Goal: Information Seeking & Learning: Learn about a topic

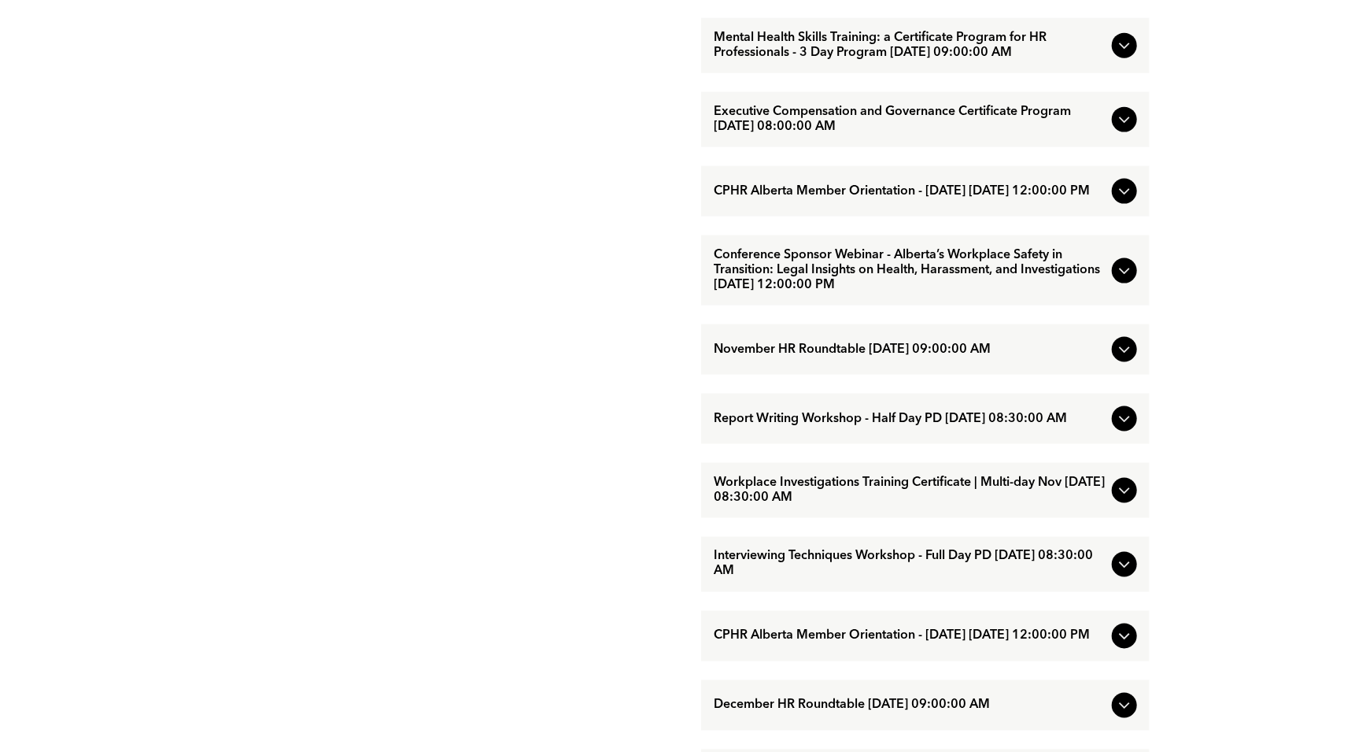
scroll to position [1180, 0]
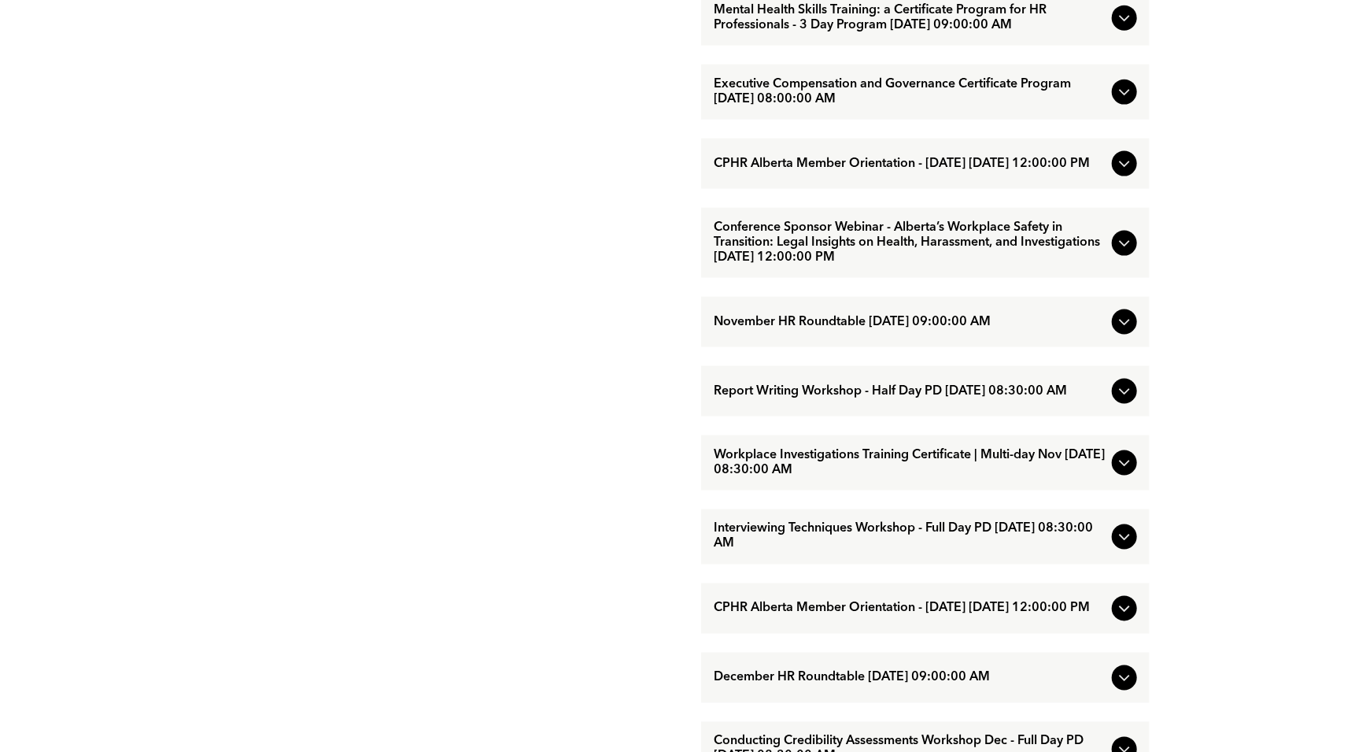
click at [966, 478] on span "Workplace Investigations Training Certificate | Multi-day Nov [DATE] 08:30:00 AM" at bounding box center [910, 463] width 392 height 30
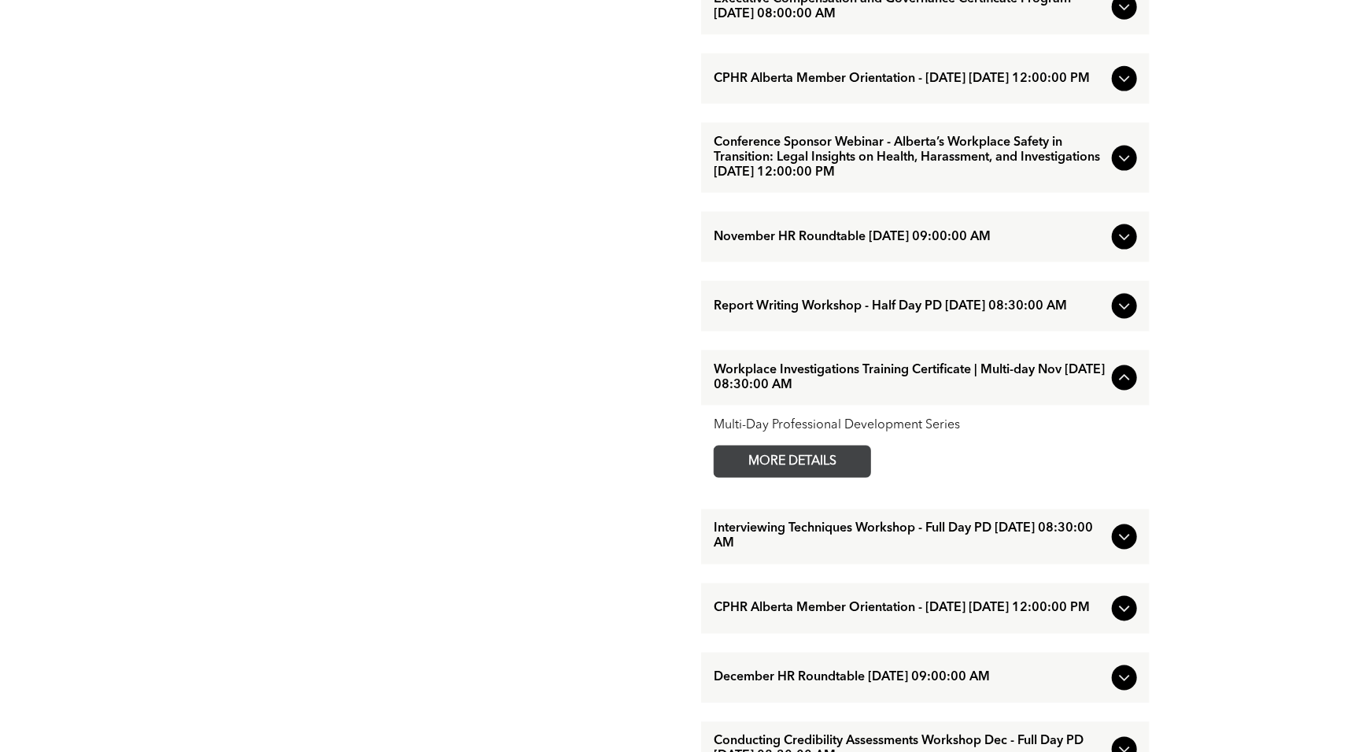
click at [828, 477] on span "MORE DETAILS" at bounding box center [792, 461] width 124 height 31
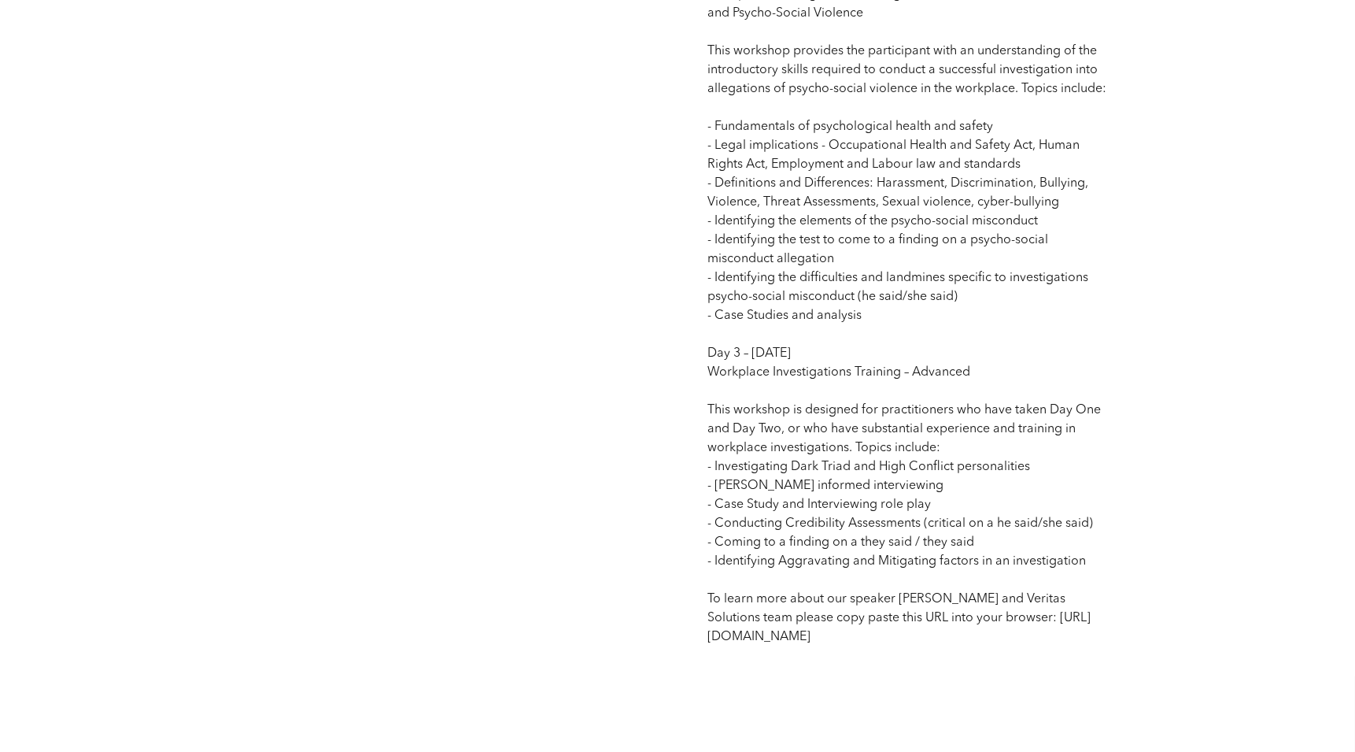
scroll to position [1731, 0]
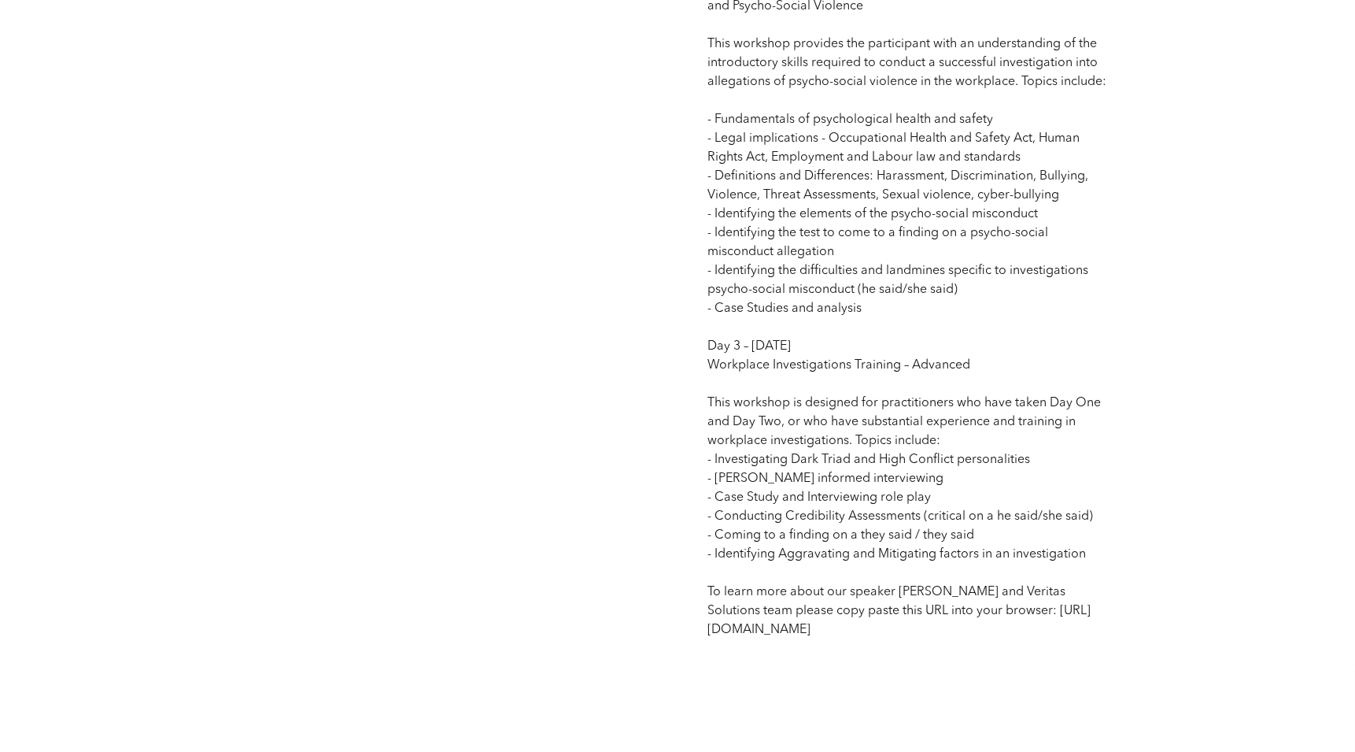
drag, startPoint x: 909, startPoint y: 652, endPoint x: 711, endPoint y: 660, distance: 198.5
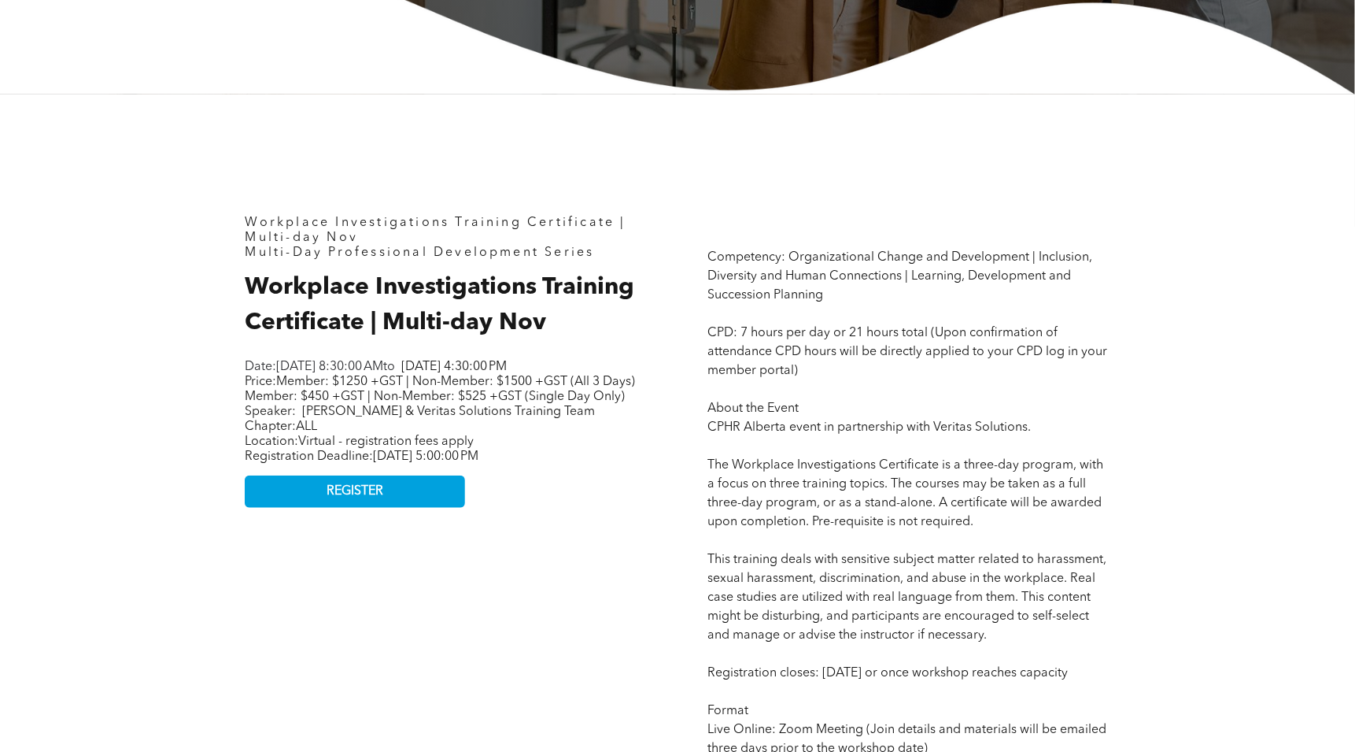
scroll to position [708, 0]
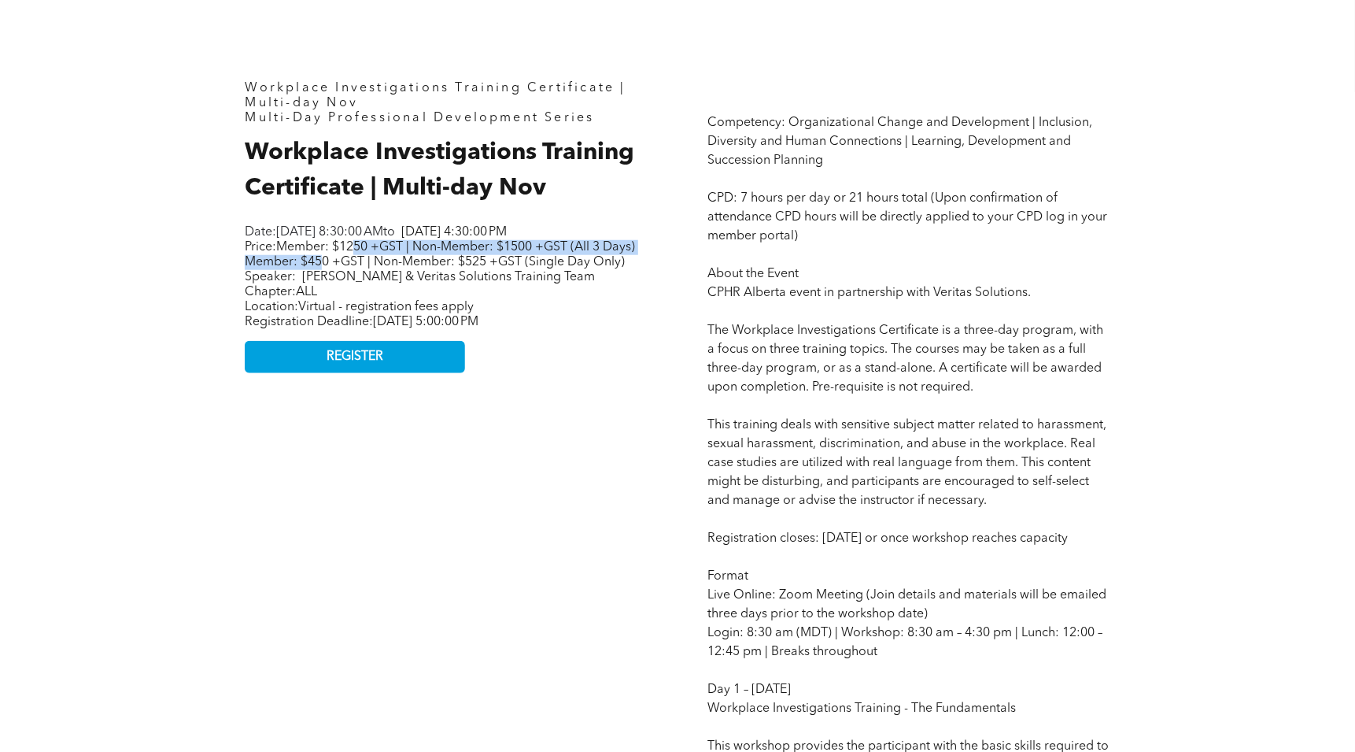
click at [357, 268] on span "Member: $1250 +GST | Non-Member: $1500 +GST (All 3 Days) Member: $450 +GST | No…" at bounding box center [440, 255] width 390 height 28
click at [393, 285] on p "Price: Member: $1250 +GST | Non-Member: $1500 +GST (All 3 Days) Member: $450 +G…" at bounding box center [441, 262] width 393 height 45
drag, startPoint x: 411, startPoint y: 279, endPoint x: 485, endPoint y: 283, distance: 74.0
click at [485, 268] on span "Member: $1250 +GST | Non-Member: $1500 +GST (All 3 Days) Member: $450 +GST | No…" at bounding box center [440, 255] width 390 height 28
drag, startPoint x: 284, startPoint y: 282, endPoint x: 382, endPoint y: 285, distance: 98.4
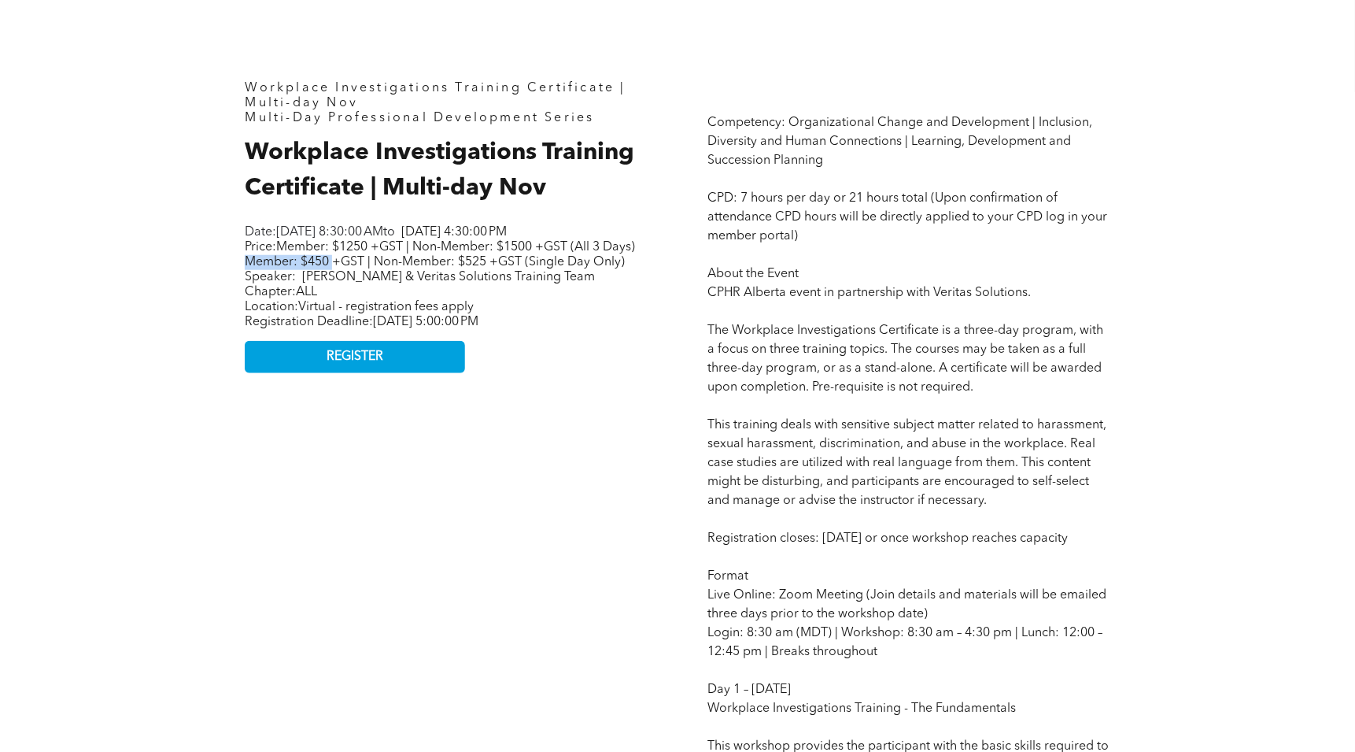
click at [371, 268] on span "Member: $1250 +GST | Non-Member: $1500 +GST (All 3 Days) Member: $450 +GST | No…" at bounding box center [440, 255] width 390 height 28
